Goal: Information Seeking & Learning: Compare options

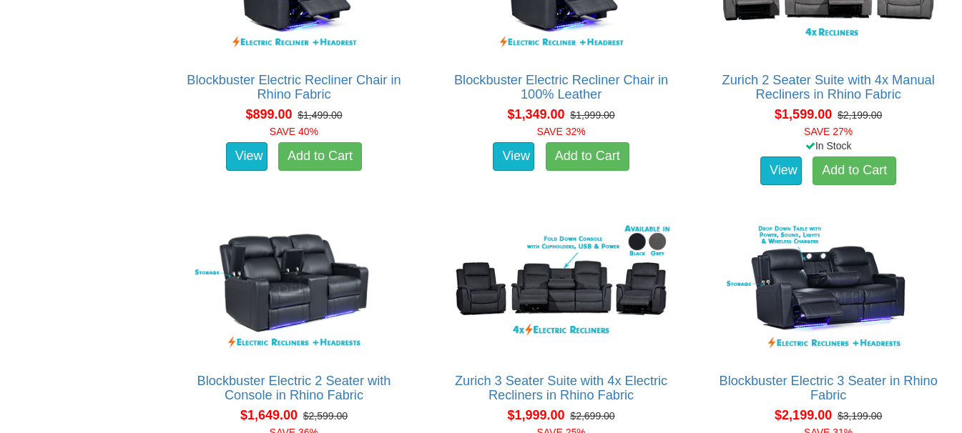
scroll to position [1072, 0]
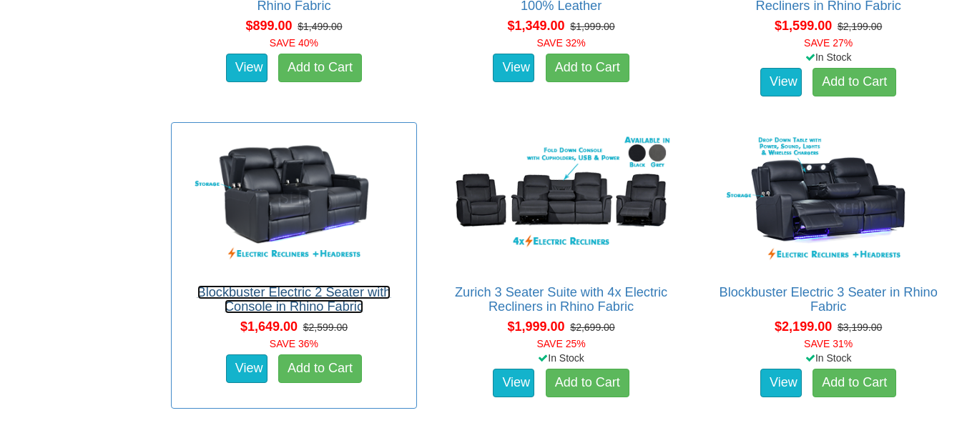
click at [300, 288] on link "Blockbuster Electric 2 Seater with Console in Rhino Fabric" at bounding box center [294, 299] width 194 height 29
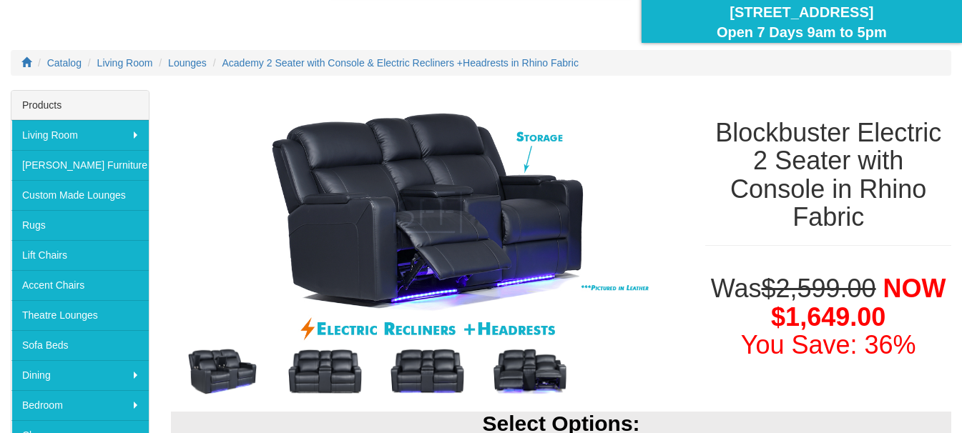
scroll to position [143, 0]
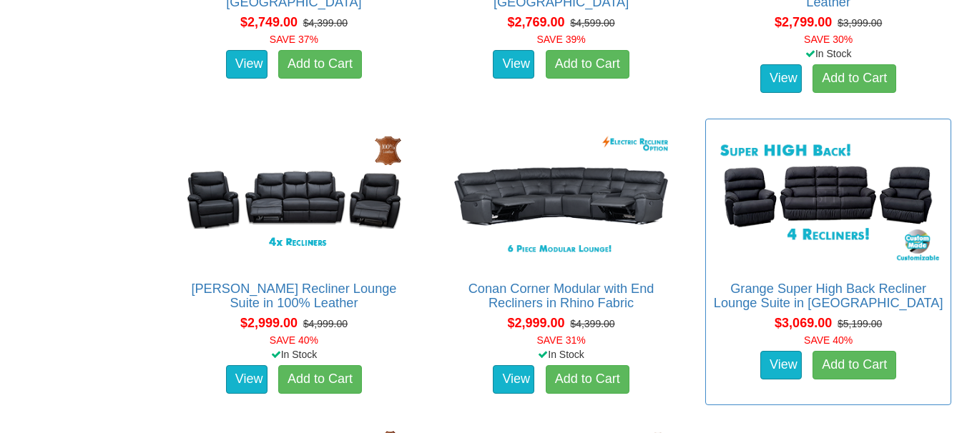
scroll to position [2288, 0]
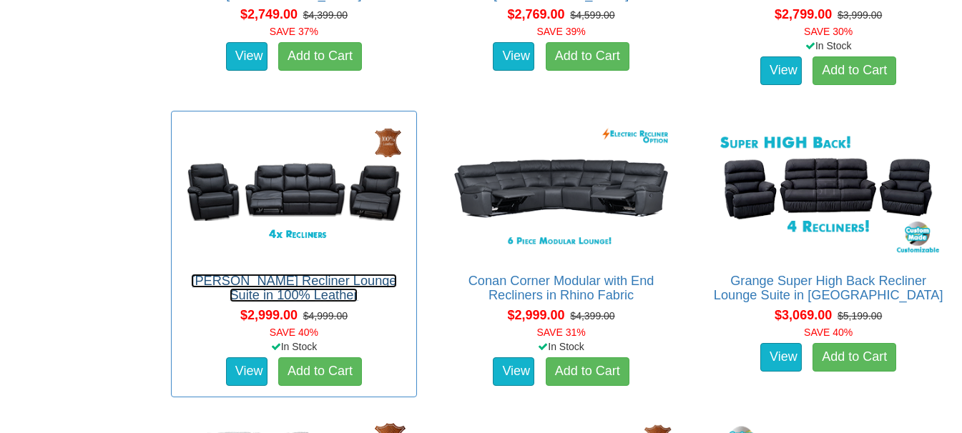
click at [270, 282] on link "[PERSON_NAME] Recliner Lounge Suite in 100% Leather" at bounding box center [293, 288] width 205 height 29
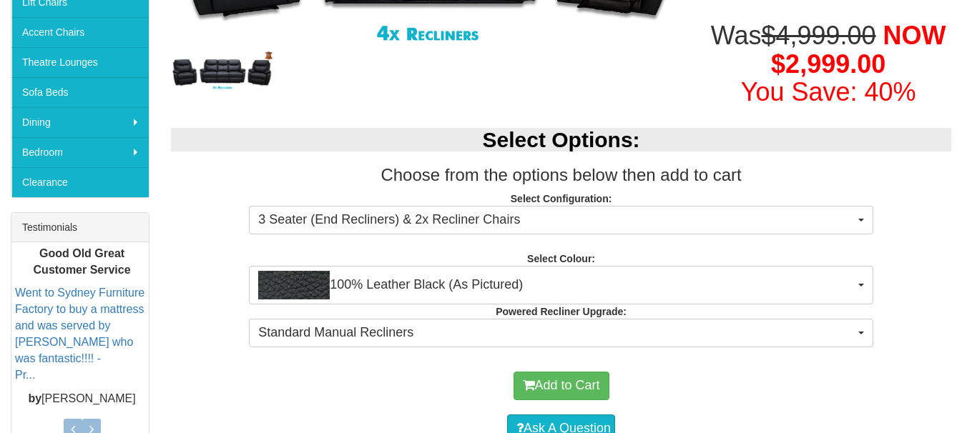
scroll to position [429, 0]
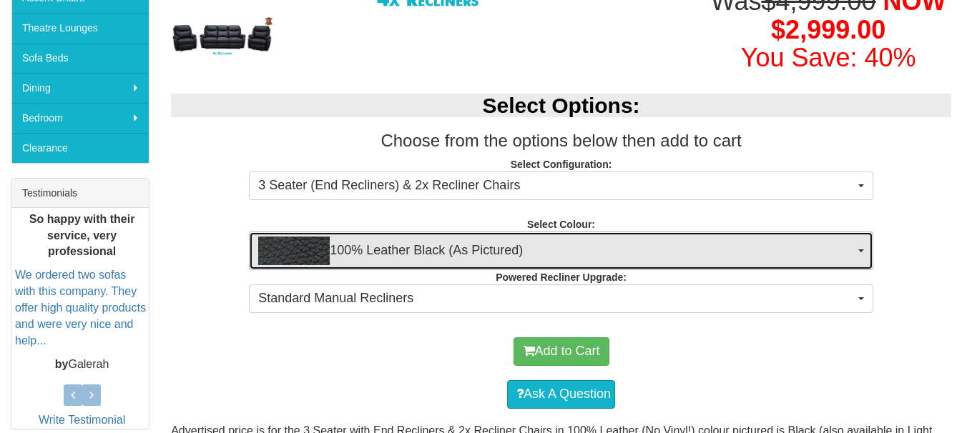
click at [860, 232] on button "100% Leather Black (As Pictured)" at bounding box center [561, 251] width 624 height 39
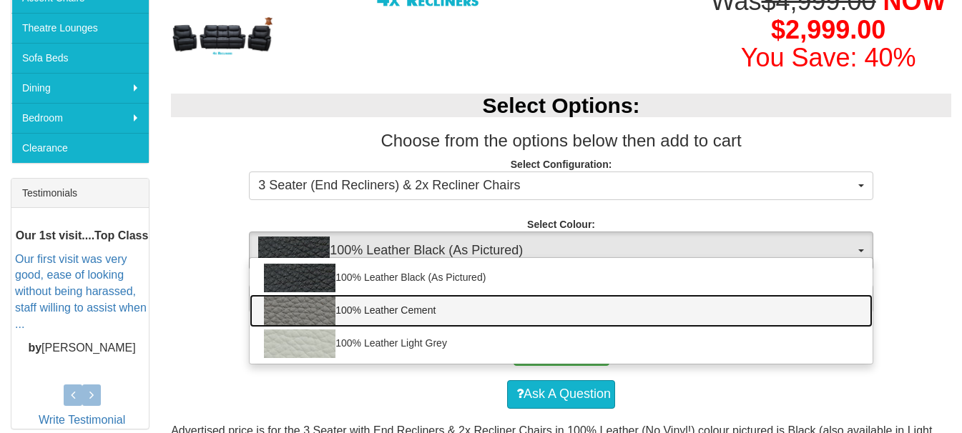
click at [380, 295] on link "100% Leather Cement" at bounding box center [561, 311] width 623 height 33
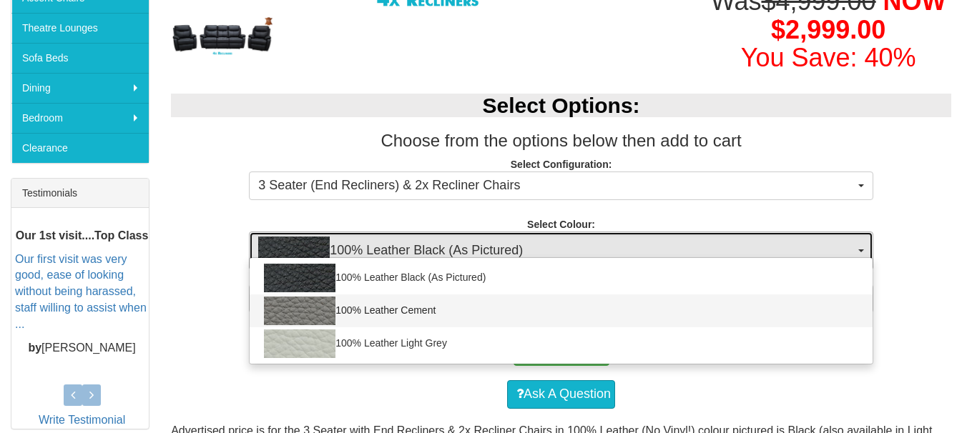
select select "2001"
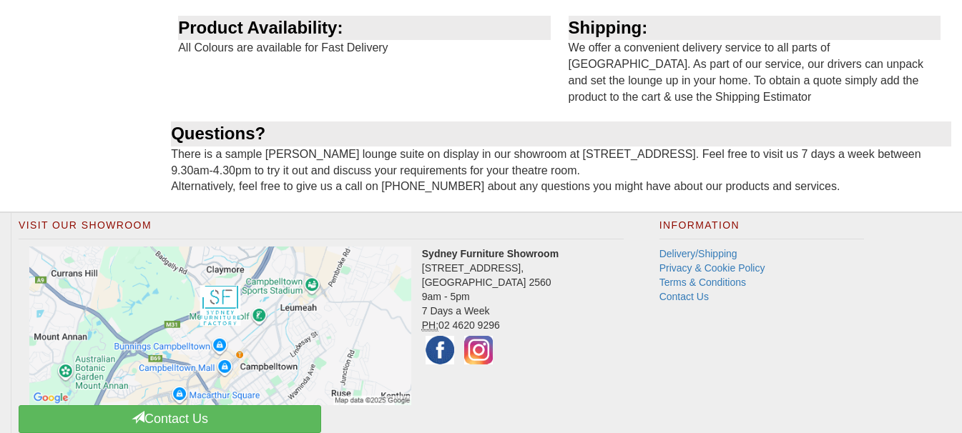
scroll to position [1715, 0]
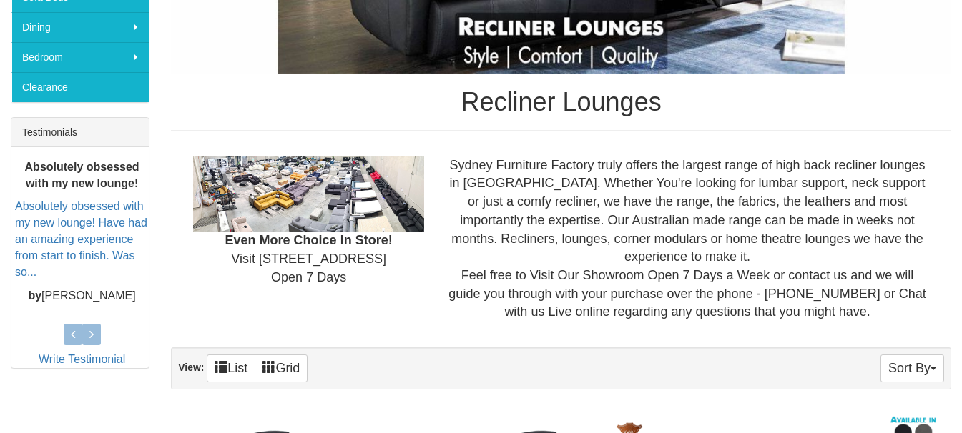
scroll to position [643, 0]
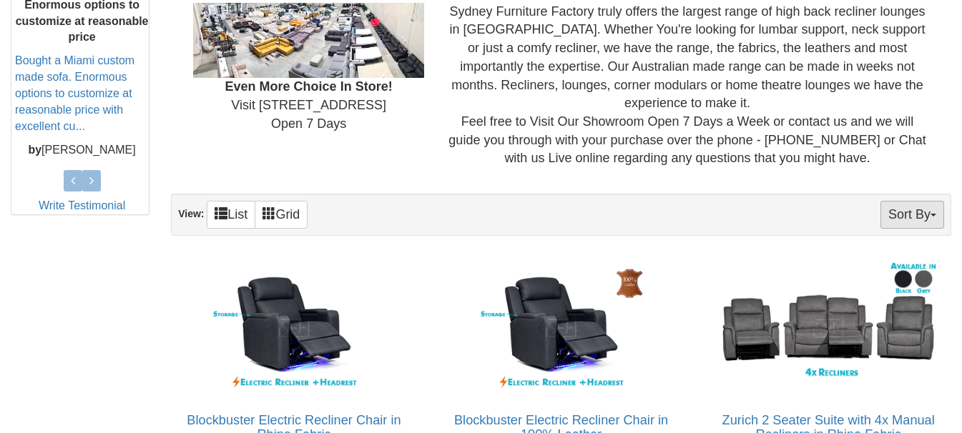
click at [932, 209] on button "Sort By" at bounding box center [912, 215] width 64 height 28
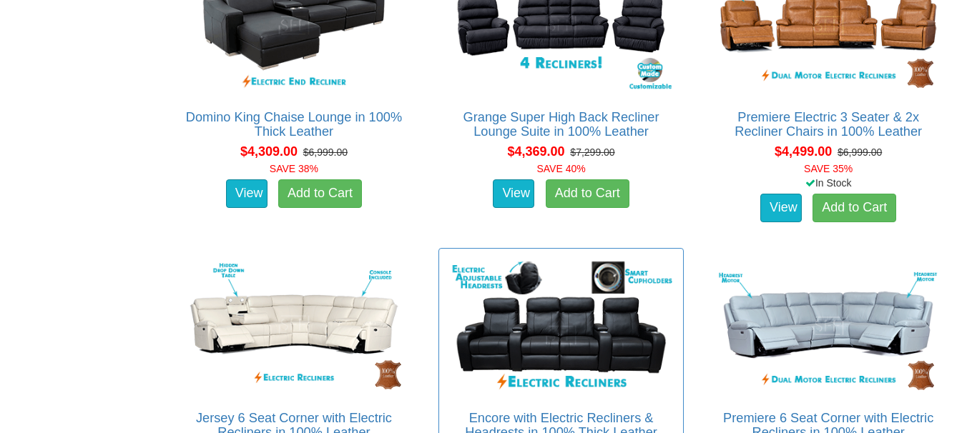
scroll to position [4862, 0]
